Goal: Entertainment & Leisure: Consume media (video, audio)

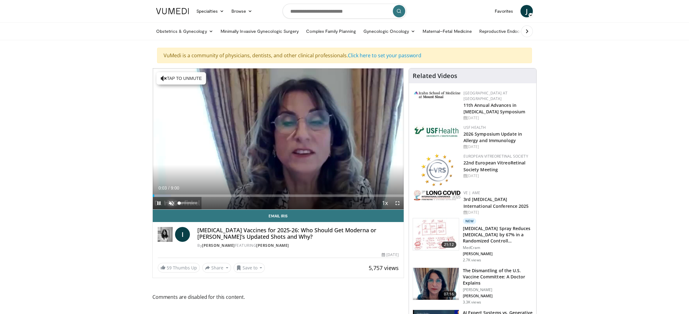
click at [172, 203] on span "Video Player" at bounding box center [171, 203] width 12 height 12
drag, startPoint x: 197, startPoint y: 203, endPoint x: 186, endPoint y: 203, distance: 10.2
click at [186, 203] on div "Volume Level" at bounding box center [182, 203] width 7 height 2
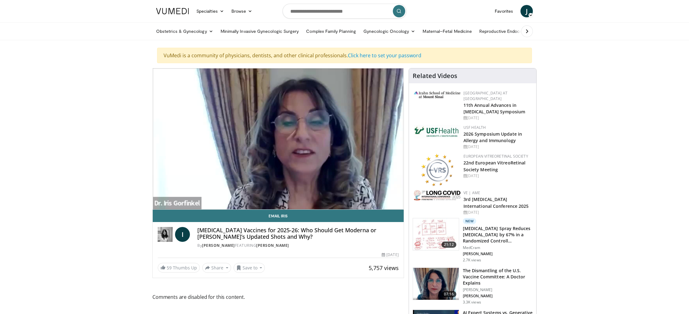
click at [183, 196] on div "10 seconds Tap to unmute" at bounding box center [278, 138] width 251 height 141
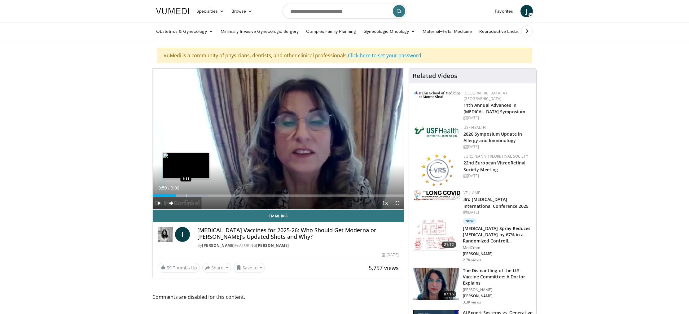
click at [186, 196] on div "Progress Bar" at bounding box center [186, 195] width 1 height 2
click at [201, 197] on div "Current Time 1:11 / Duration 9:00 Play Skip Backward Skip Forward Mute 44% Load…" at bounding box center [278, 203] width 251 height 12
click at [159, 202] on span "Video Player" at bounding box center [159, 203] width 12 height 12
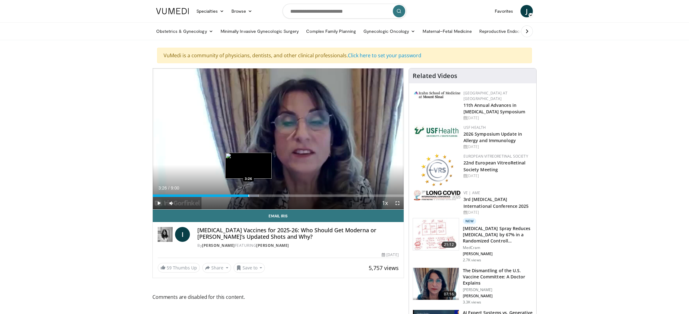
click at [248, 196] on div "Progress Bar" at bounding box center [248, 195] width 1 height 2
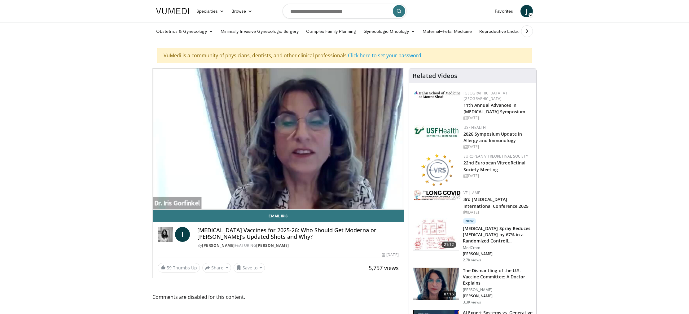
click at [263, 195] on div "10 seconds Tap to unmute" at bounding box center [278, 138] width 251 height 141
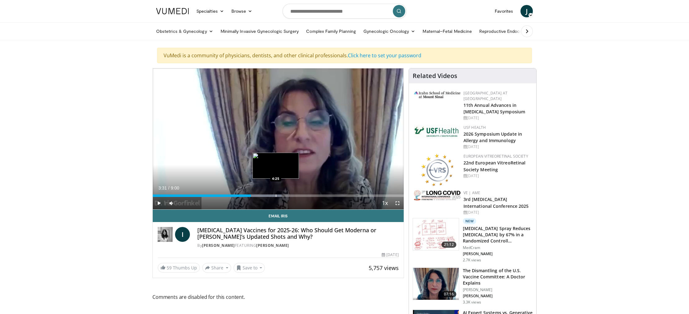
click at [276, 195] on div "Progress Bar" at bounding box center [276, 195] width 1 height 2
